Goal: Check status: Check status

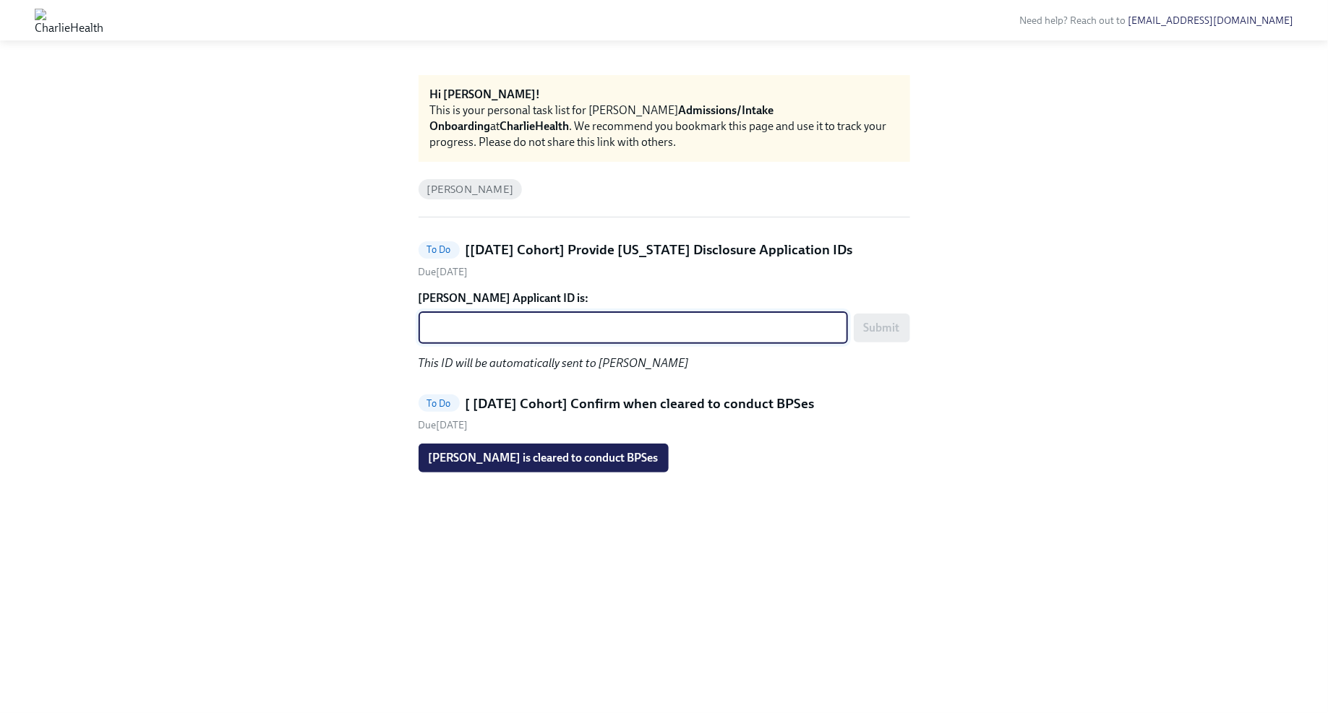
click at [678, 323] on textarea "Maggie Mizwa's Applicant ID is:" at bounding box center [633, 328] width 412 height 17
paste textarea "1250108"
type textarea "1250108"
click at [887, 325] on span "Submit" at bounding box center [882, 328] width 36 height 14
